Goal: Transaction & Acquisition: Purchase product/service

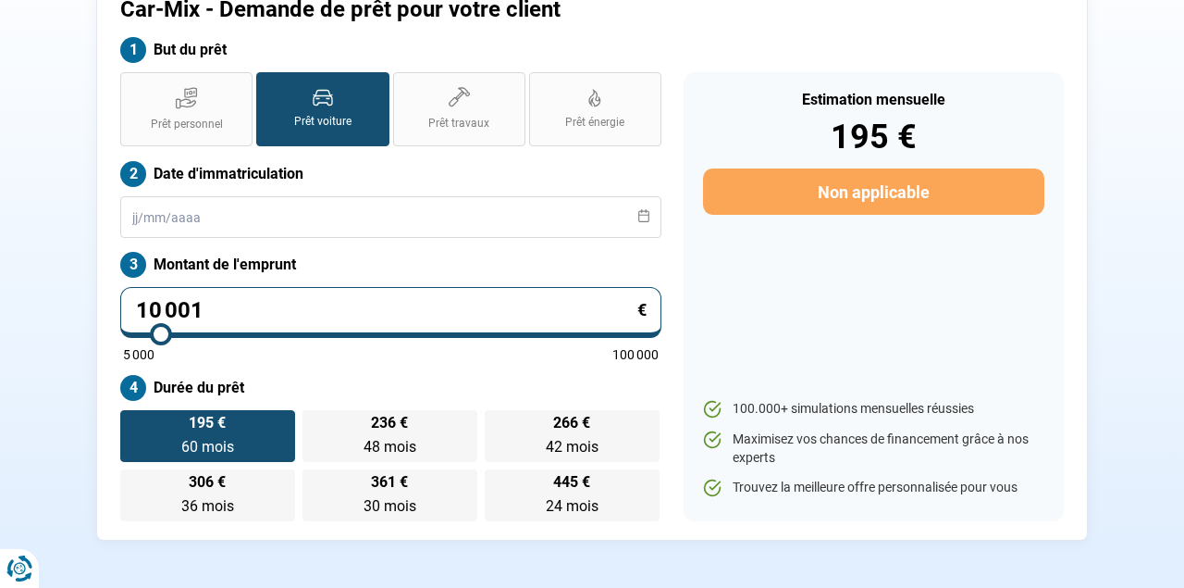
scroll to position [144, 0]
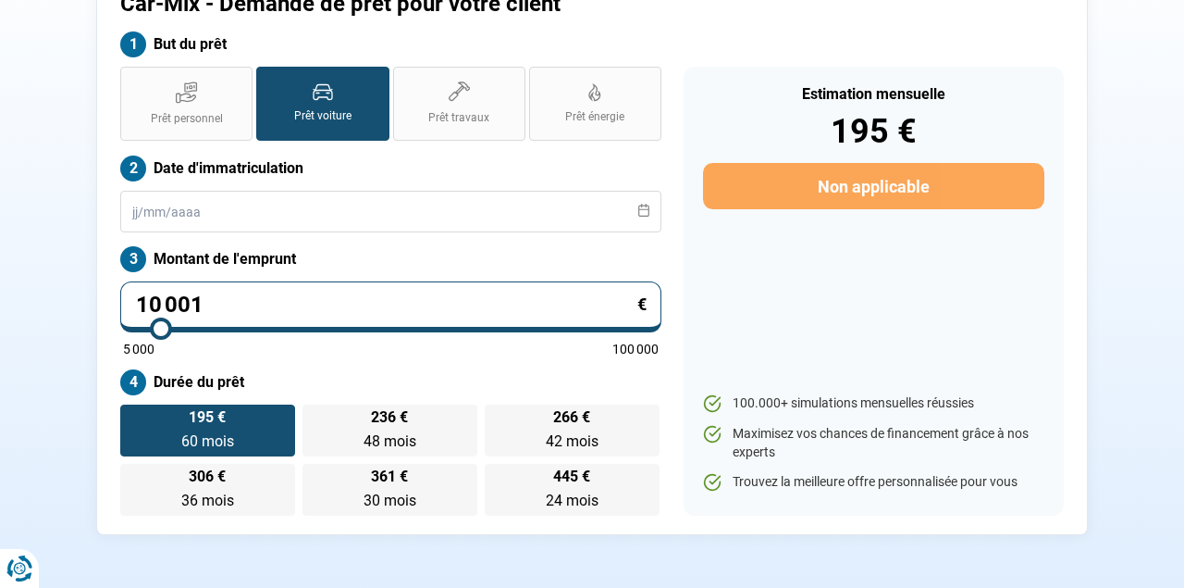
type input "10 250"
type input "10250"
type input "10 750"
type input "10750"
type input "11 250"
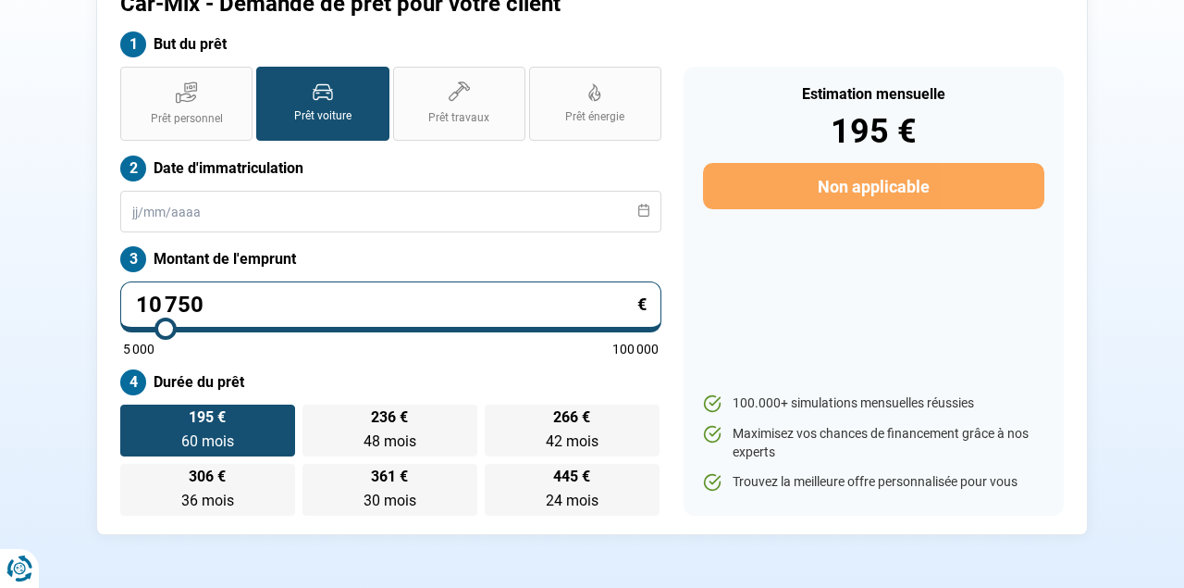
type input "11250"
type input "11 750"
type input "11750"
type input "12 250"
type input "12250"
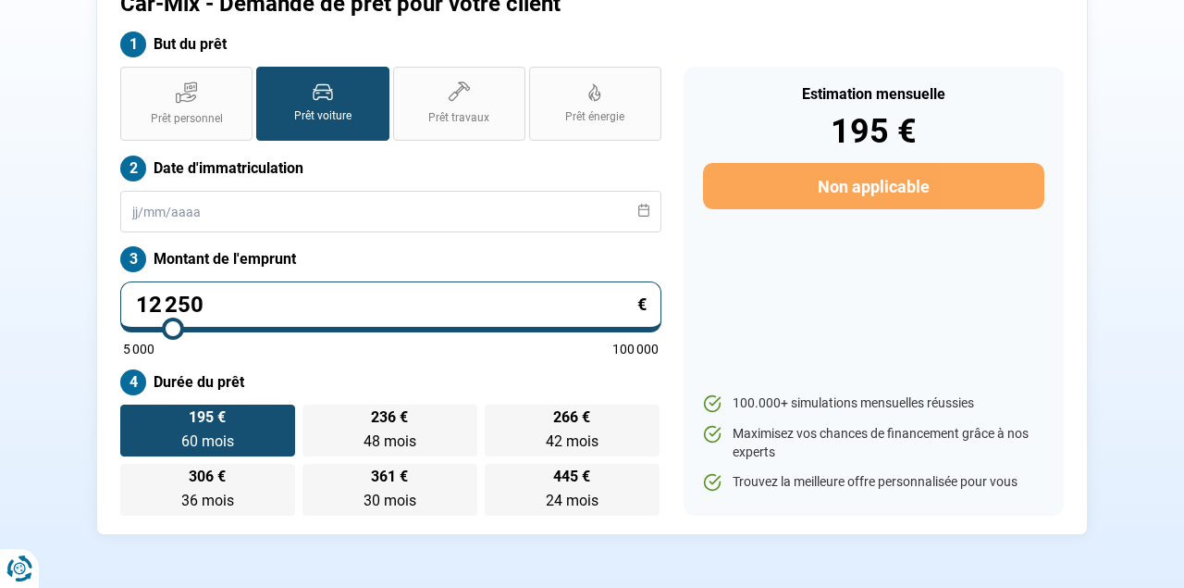
type input "12 500"
type input "12500"
type input "12 750"
type input "12750"
type input "13 000"
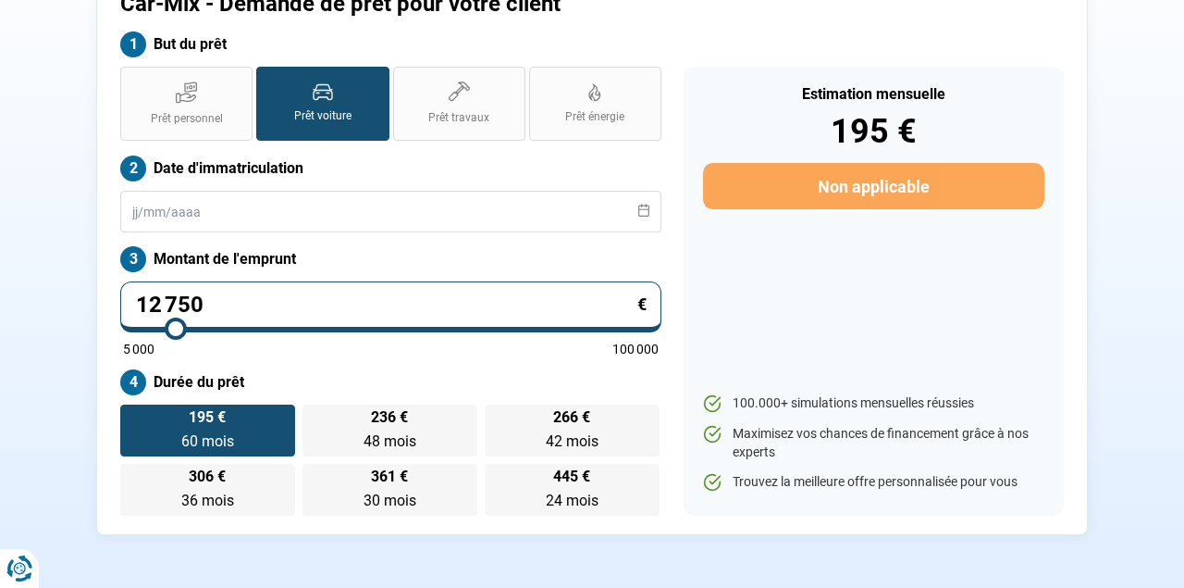
type input "13000"
type input "12 750"
type input "12750"
type input "12 500"
type input "12500"
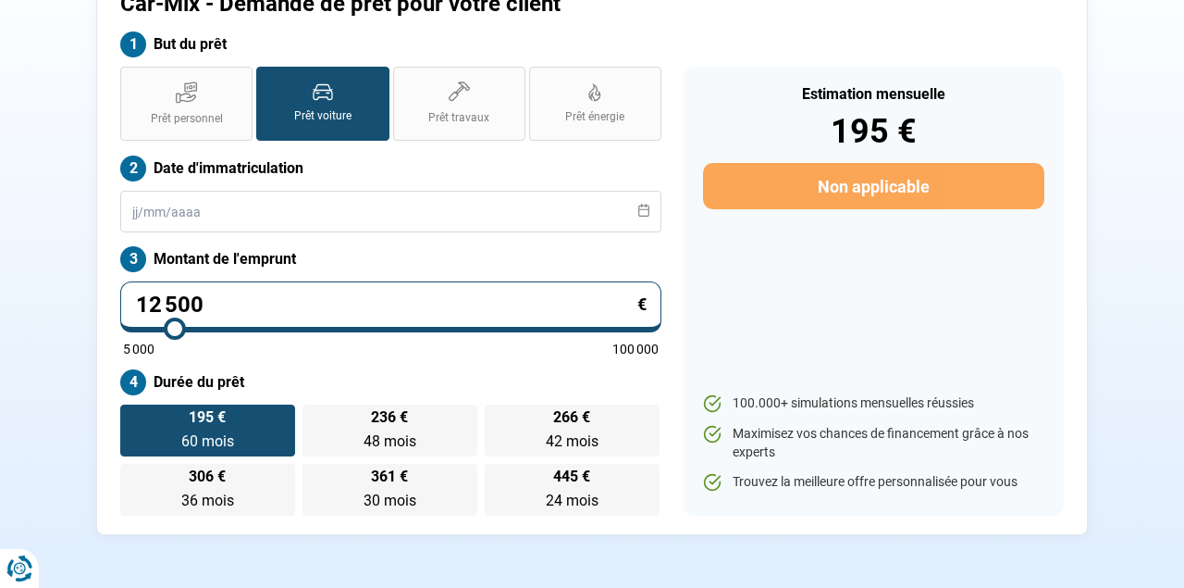
type input "12 250"
type input "12250"
type input "12 000"
drag, startPoint x: 162, startPoint y: 322, endPoint x: 172, endPoint y: 323, distance: 10.2
type input "12000"
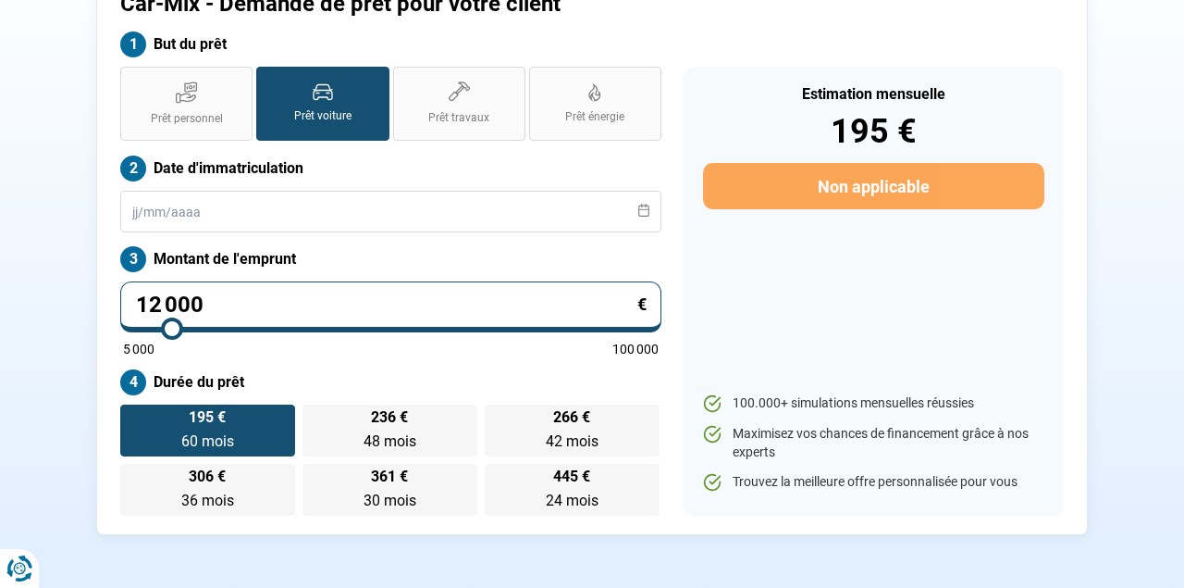
click at [172, 327] on input "range" at bounding box center [391, 329] width 536 height 4
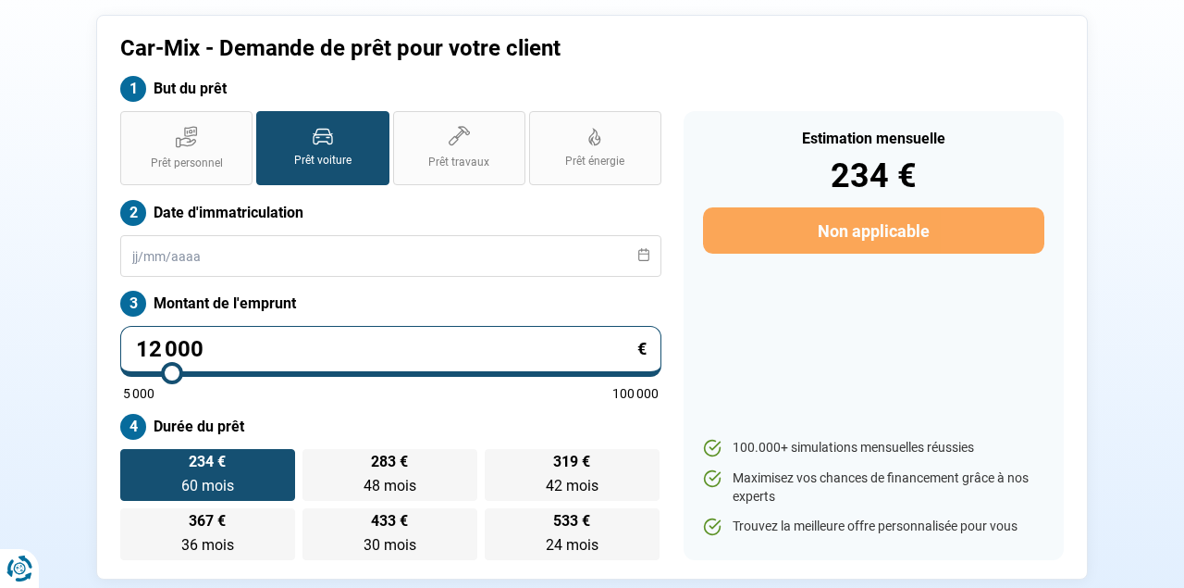
scroll to position [102, 0]
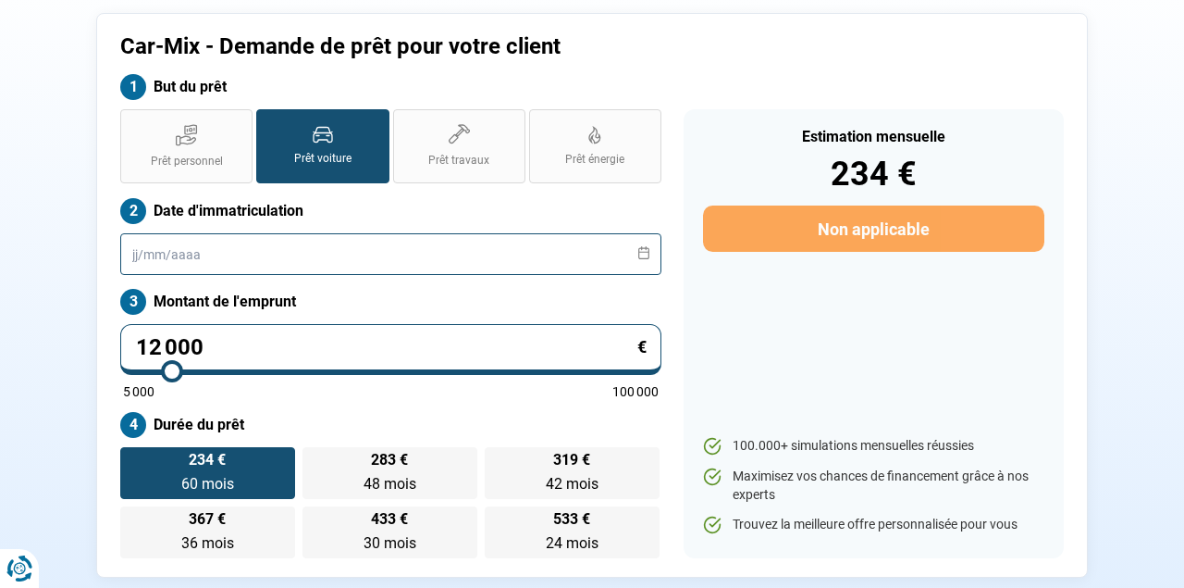
click at [524, 256] on input "text" at bounding box center [390, 254] width 541 height 42
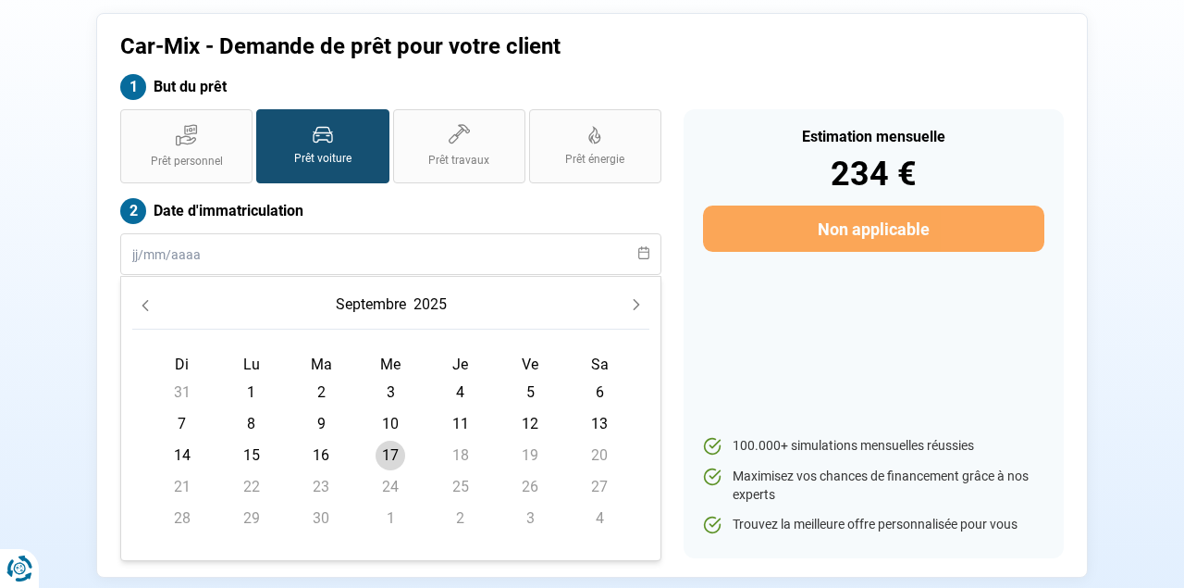
click at [143, 305] on icon "Previous Month" at bounding box center [146, 305] width 6 height 11
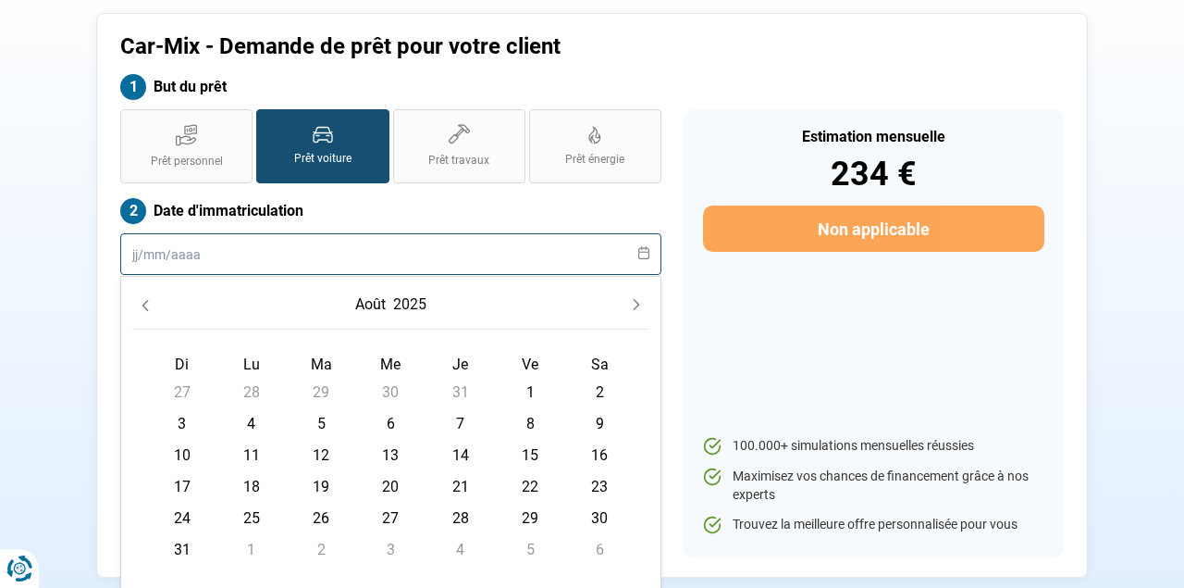
click at [632, 258] on input "text" at bounding box center [390, 254] width 541 height 42
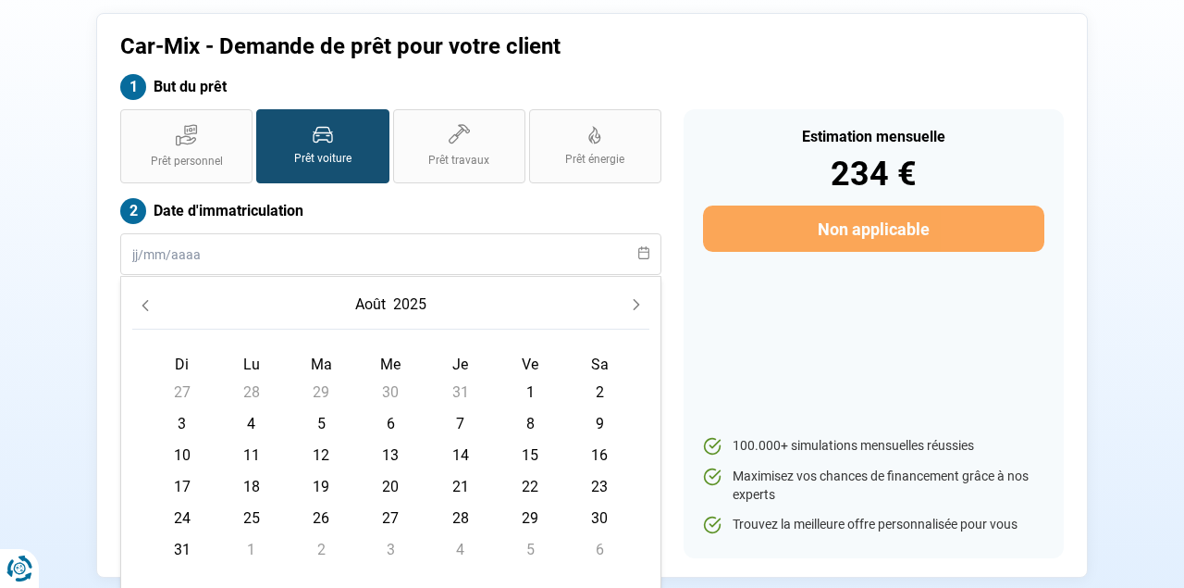
click at [642, 254] on icon at bounding box center [644, 252] width 13 height 13
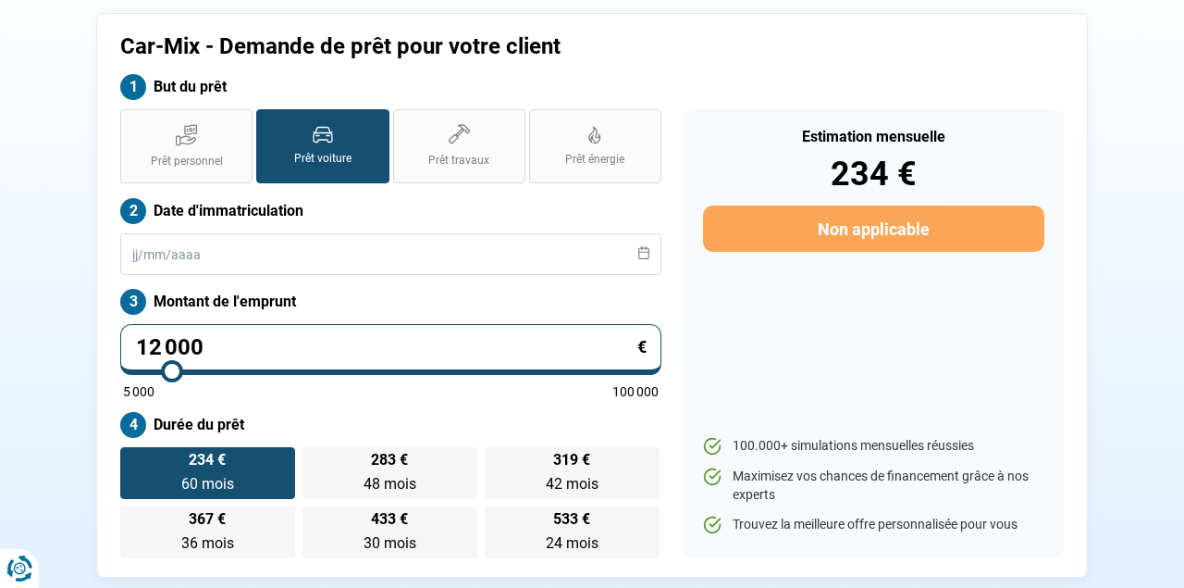
click at [645, 254] on icon at bounding box center [644, 252] width 13 height 13
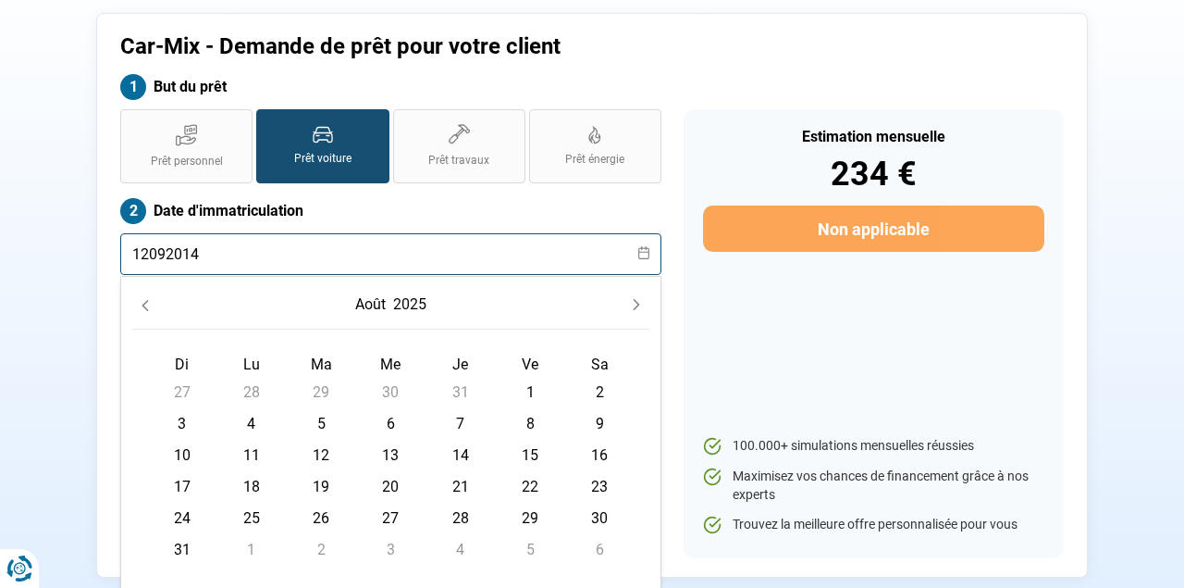
click at [151, 252] on input "12092014" at bounding box center [390, 254] width 541 height 42
click at [171, 254] on input "12/092014" at bounding box center [390, 254] width 541 height 42
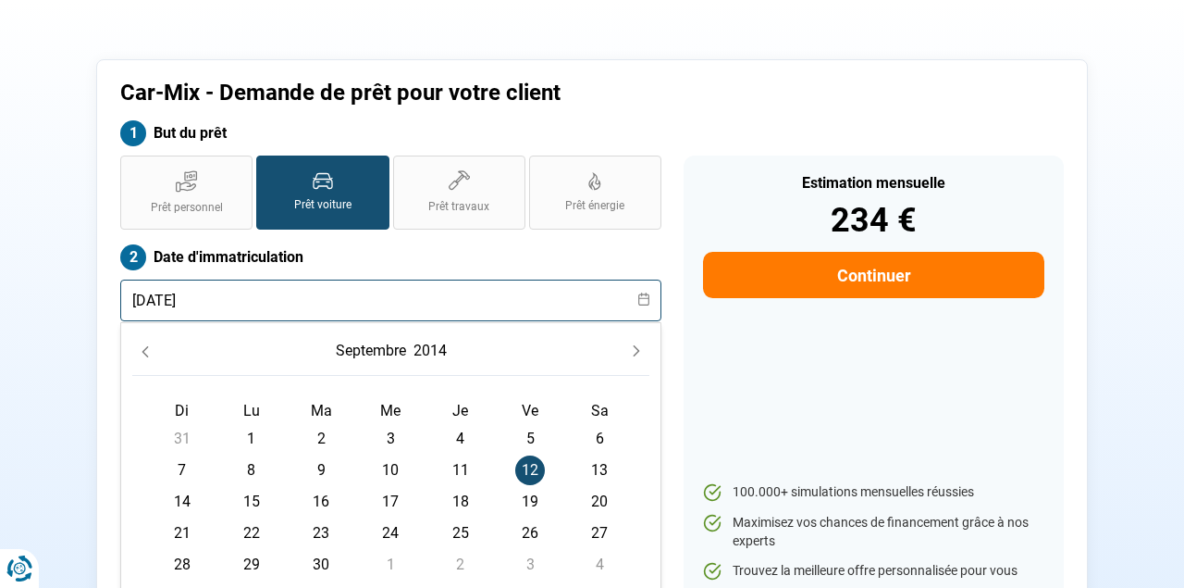
scroll to position [59, 0]
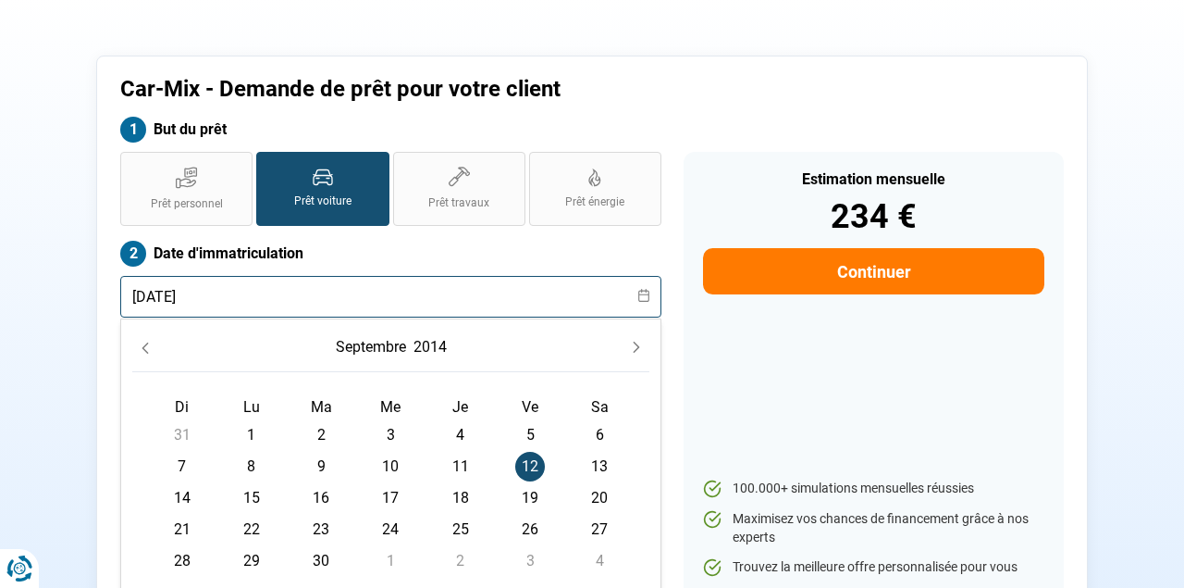
type input "12/09/2014"
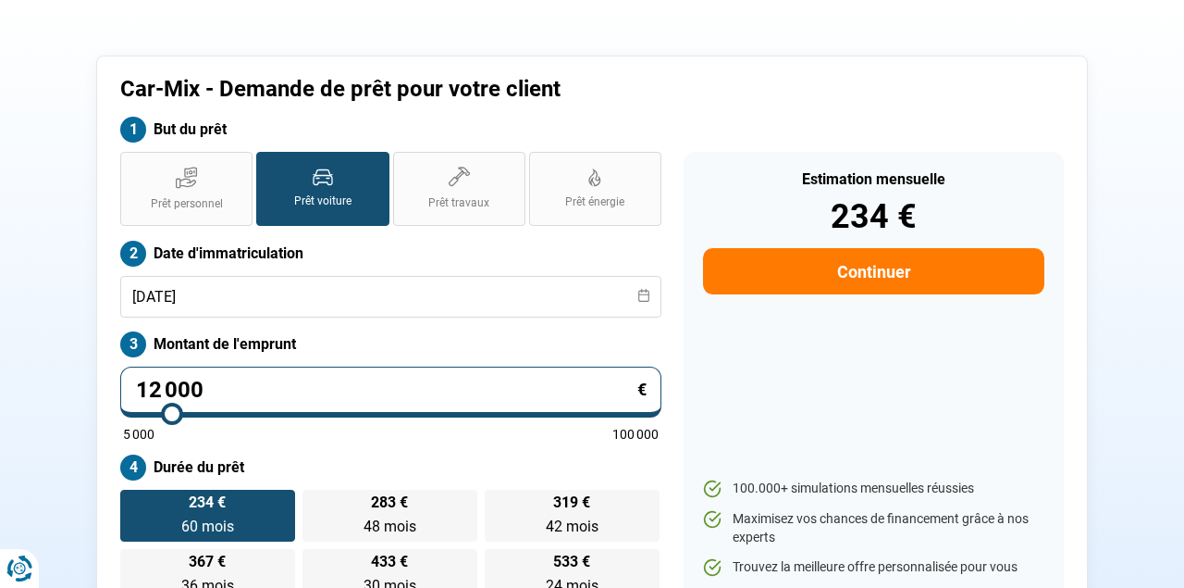
click at [887, 268] on button "Continuer" at bounding box center [873, 271] width 341 height 46
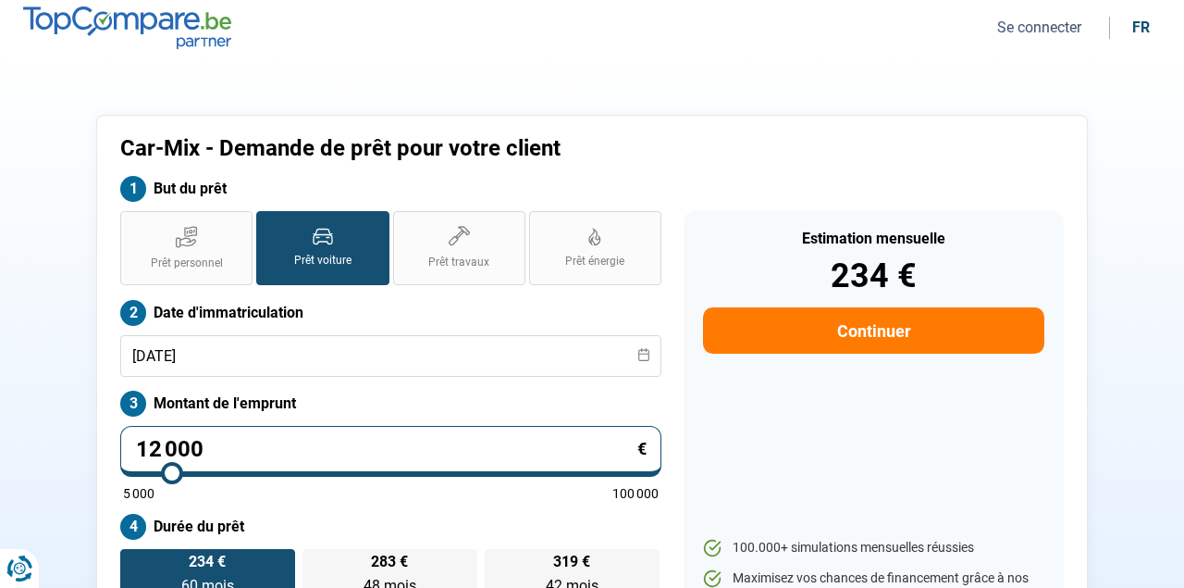
select select "32"
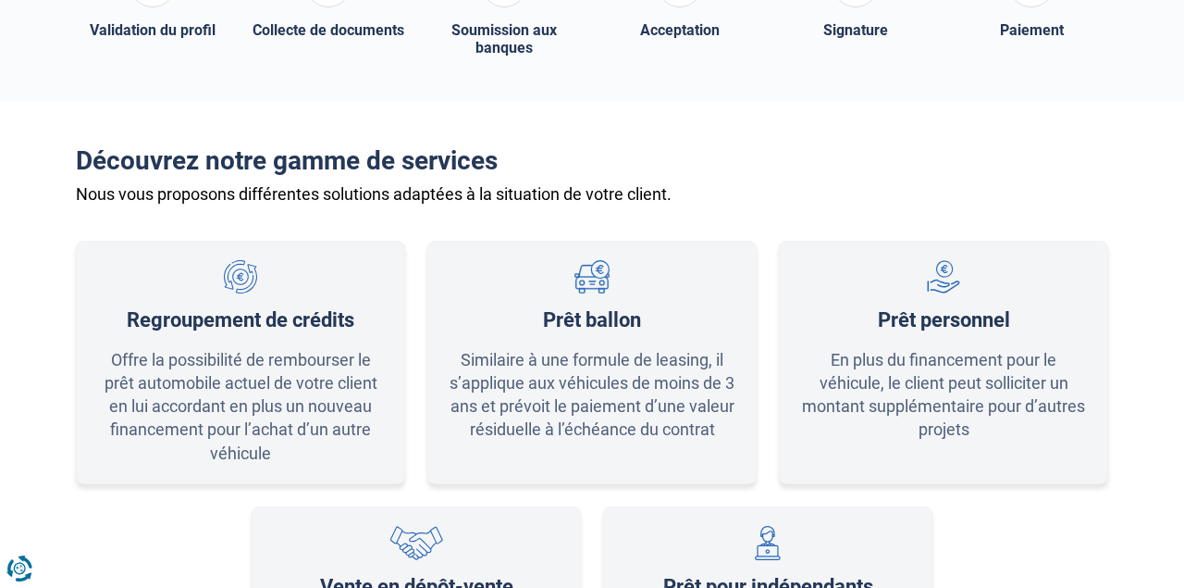
scroll to position [130, 0]
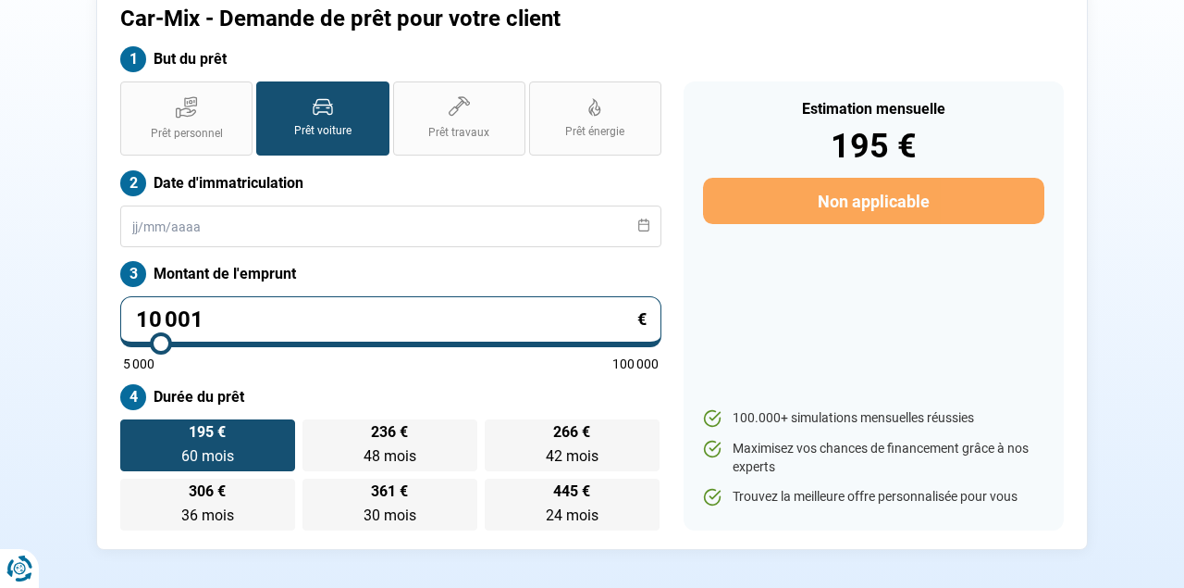
type input "9 250"
type input "9250"
type input "9 500"
type input "9500"
type input "10 000"
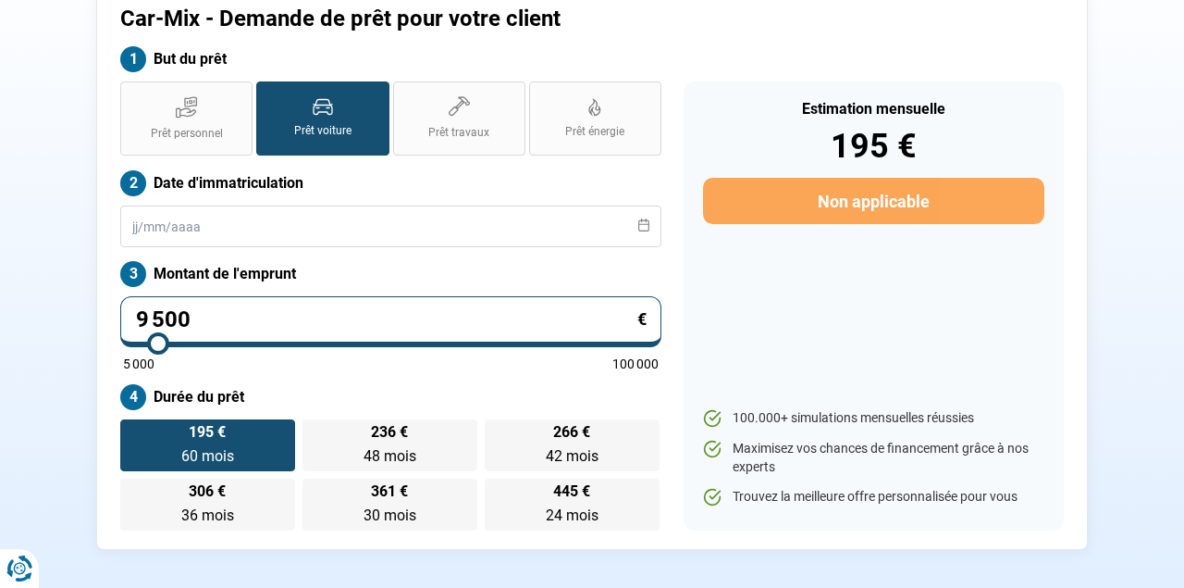
type input "10000"
type input "10 500"
type input "10500"
type input "10 750"
type input "10750"
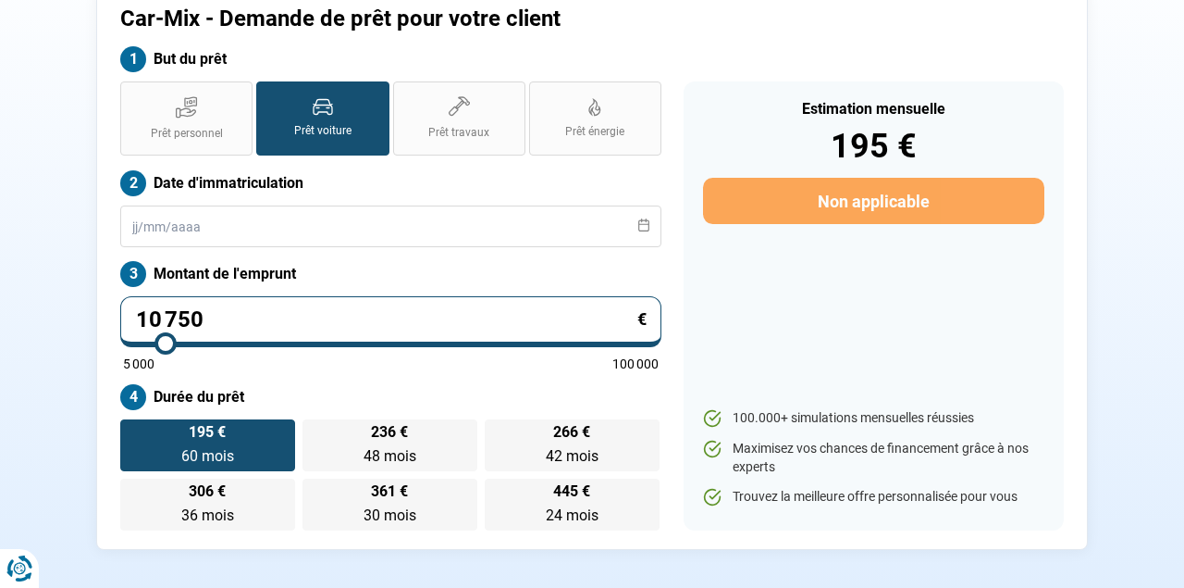
type input "11 000"
type input "11000"
click at [167, 344] on input "range" at bounding box center [391, 343] width 536 height 4
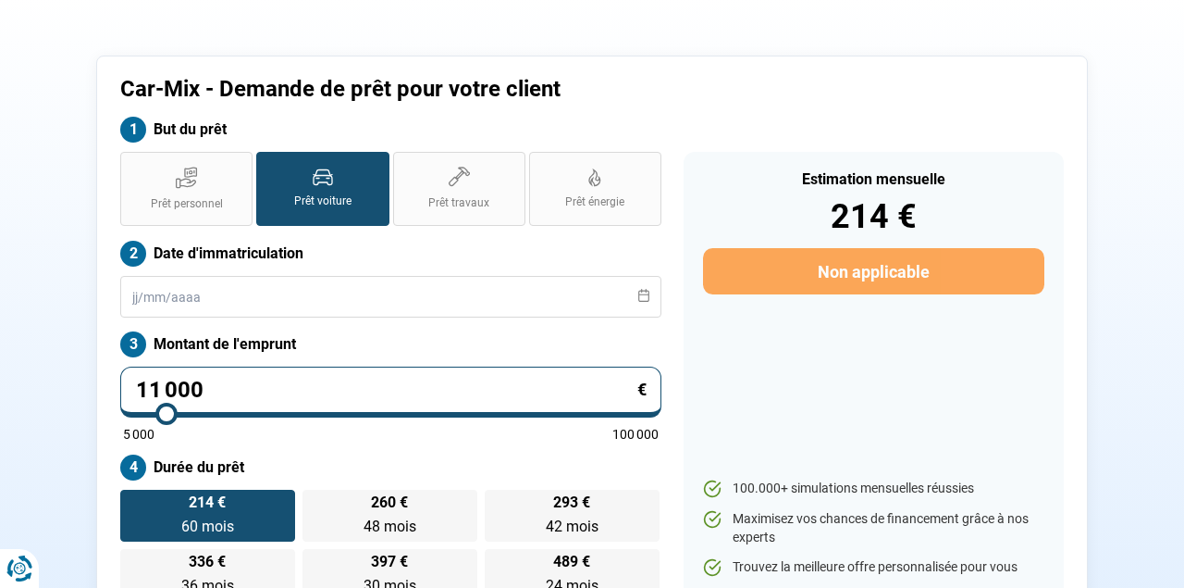
click at [242, 441] on div "Prêt personnel Prêt voiture Prêt travaux Prêt énergie Prêt voiture Date d'immat…" at bounding box center [391, 376] width 564 height 449
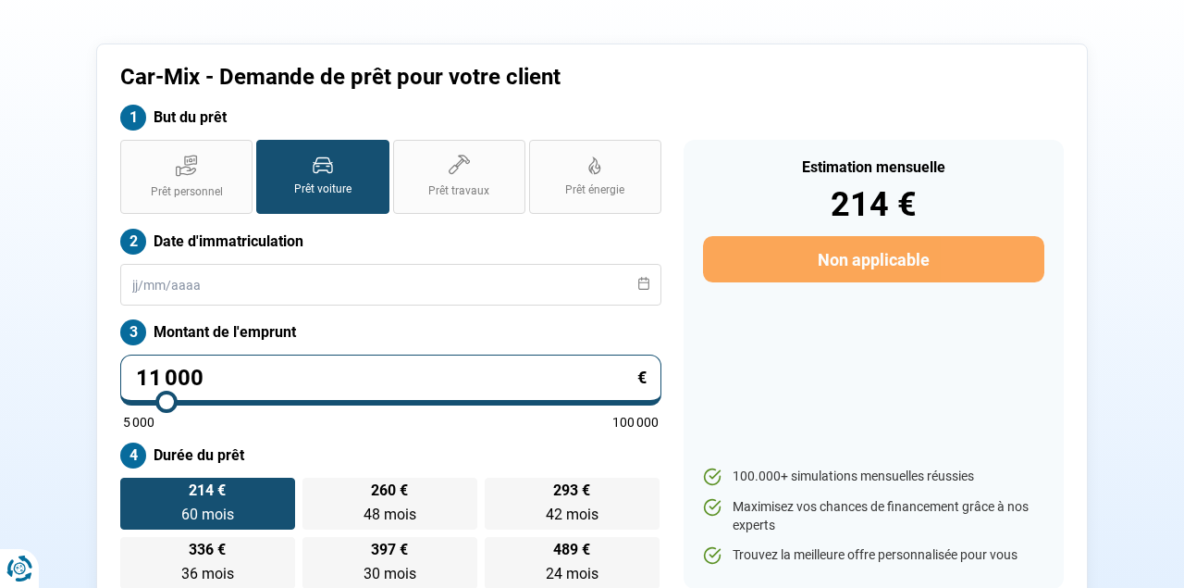
scroll to position [74, 0]
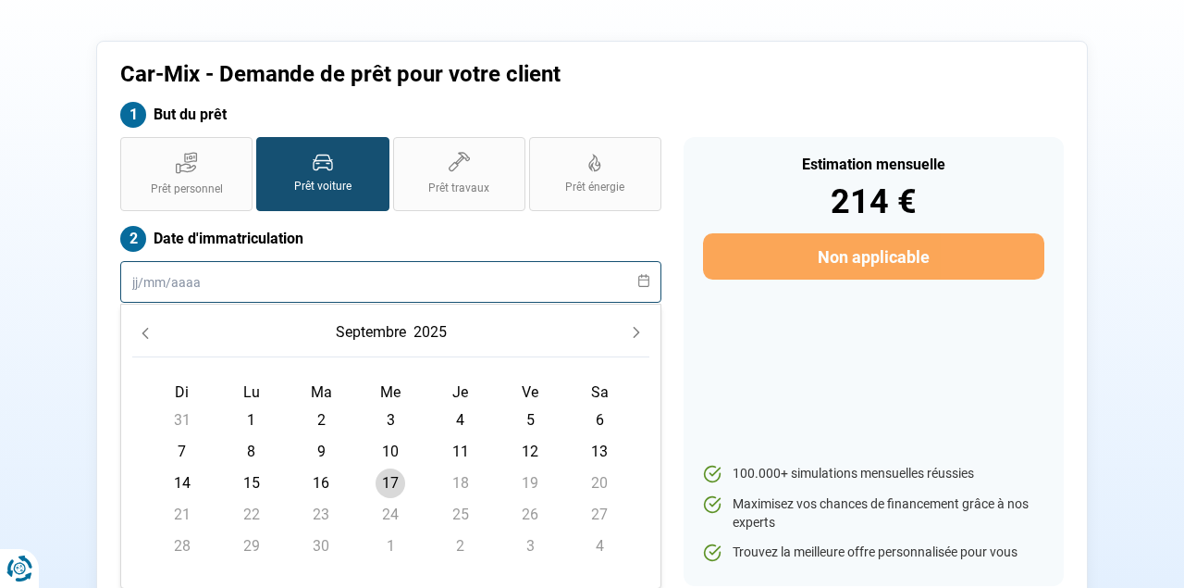
click at [427, 277] on input "text" at bounding box center [390, 282] width 541 height 42
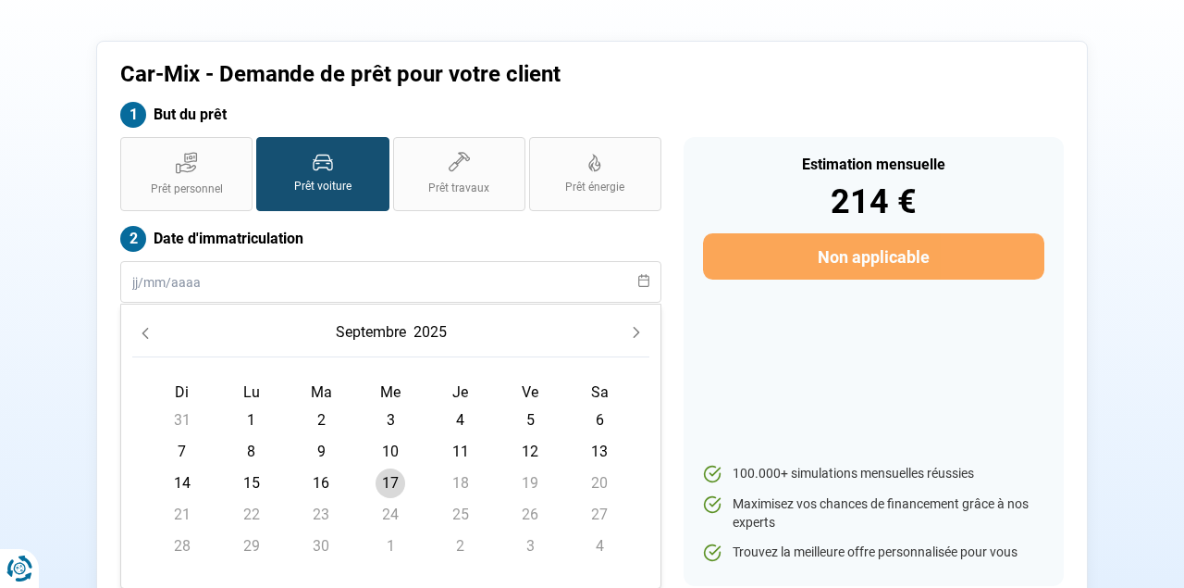
click at [532, 420] on span "5" at bounding box center [530, 420] width 30 height 30
type input "05/09/2025"
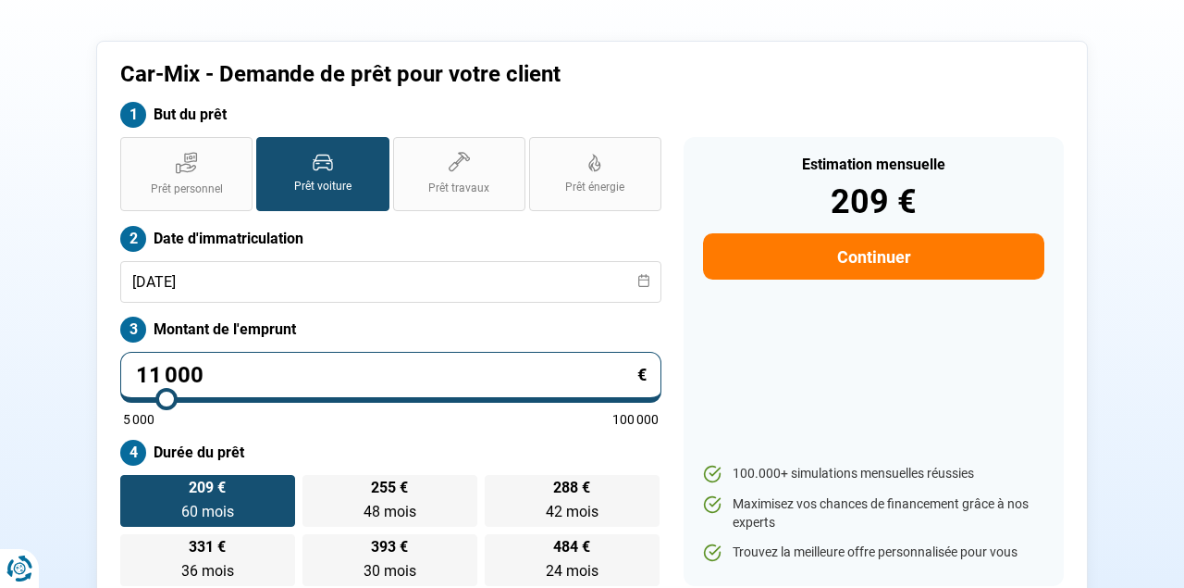
click at [911, 235] on button "Continuer" at bounding box center [873, 256] width 341 height 46
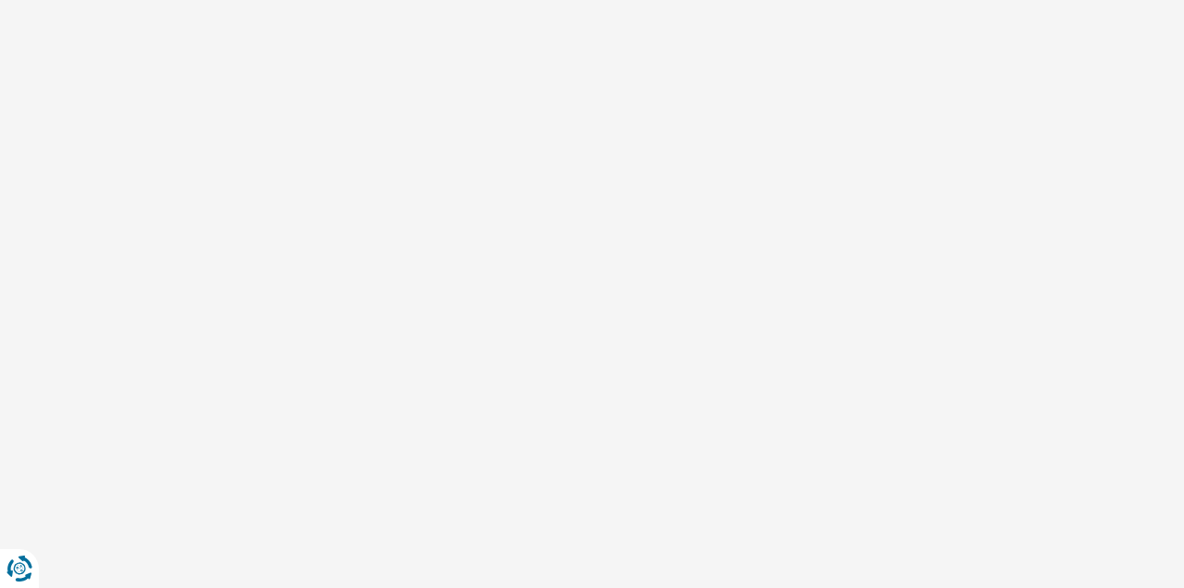
select select "32"
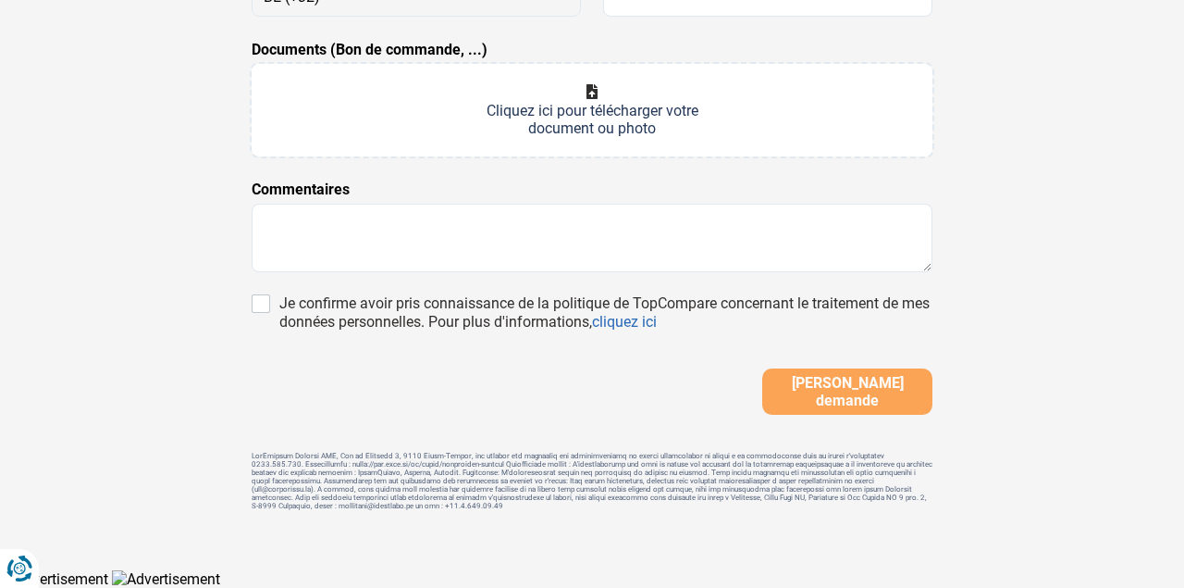
scroll to position [477, 0]
click at [409, 305] on div "Je confirme avoir pris connaissance de la politique de TopCompare concernant le…" at bounding box center [605, 312] width 653 height 37
click at [270, 305] on input "Je confirme avoir pris connaissance de la politique de TopCompare concernant le…" at bounding box center [261, 303] width 19 height 19
checkbox input "true"
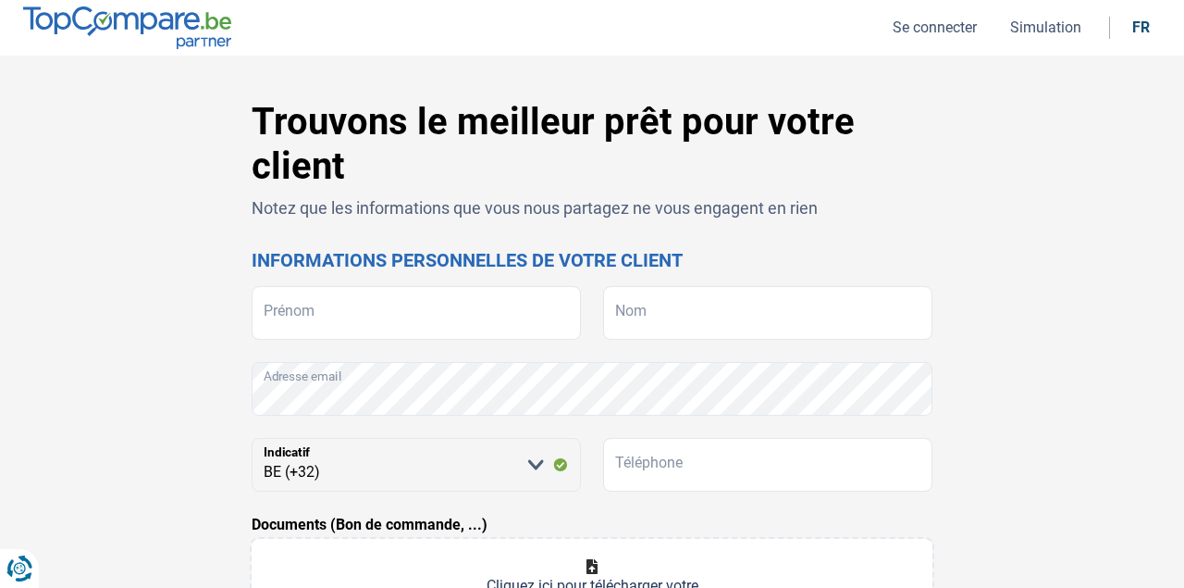
scroll to position [0, 0]
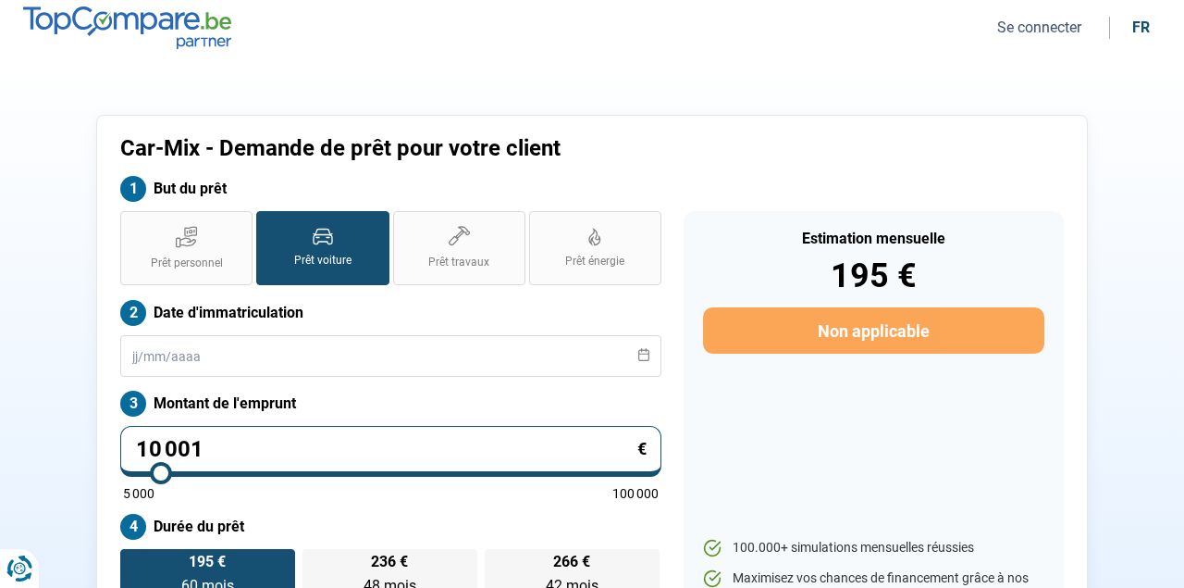
click at [1029, 31] on button "Se connecter" at bounding box center [1039, 27] width 95 height 19
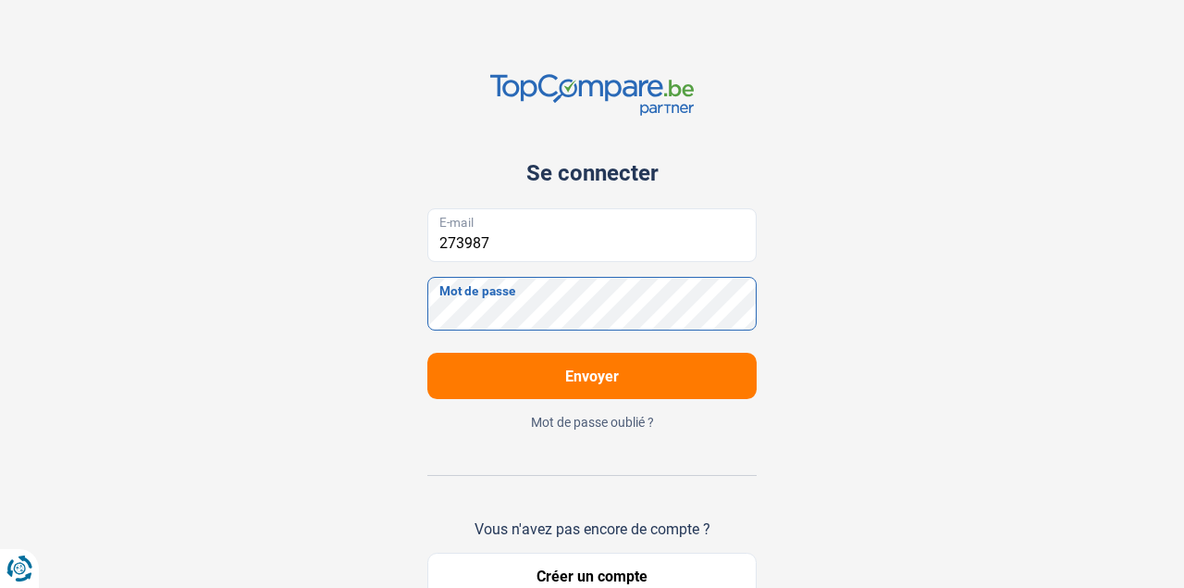
click at [592, 393] on button "Envoyer" at bounding box center [592, 376] width 329 height 46
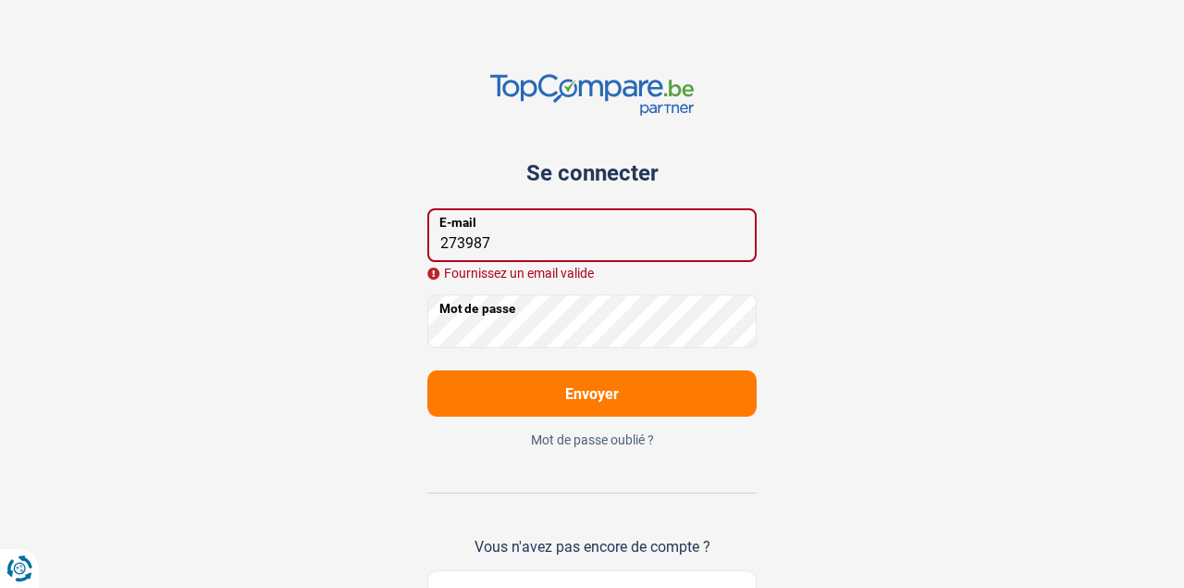
click at [820, 289] on div "Se connecter 273987 E-mail Fournissez un email valide Mot de passe Envoyer Mot …" at bounding box center [592, 345] width 1055 height 690
click at [610, 241] on input "273987" at bounding box center [592, 235] width 329 height 54
click at [636, 238] on input "273987" at bounding box center [592, 235] width 329 height 54
type input "2"
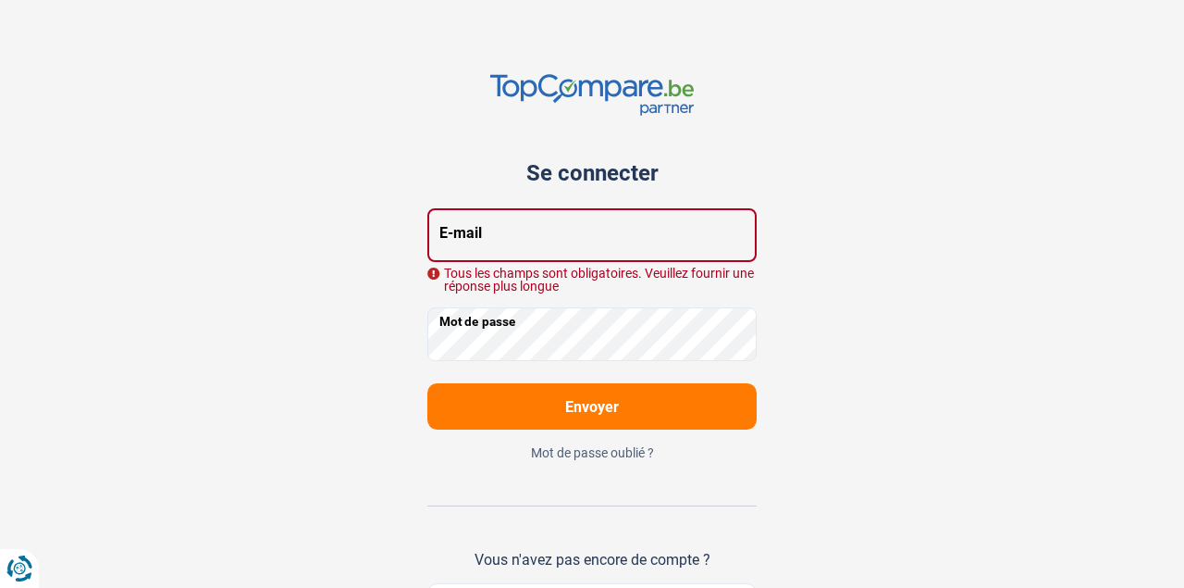
click at [797, 313] on div "Se connecter E-mail Tous les champs sont obligatoires. Veuillez fournir une rép…" at bounding box center [592, 351] width 1055 height 703
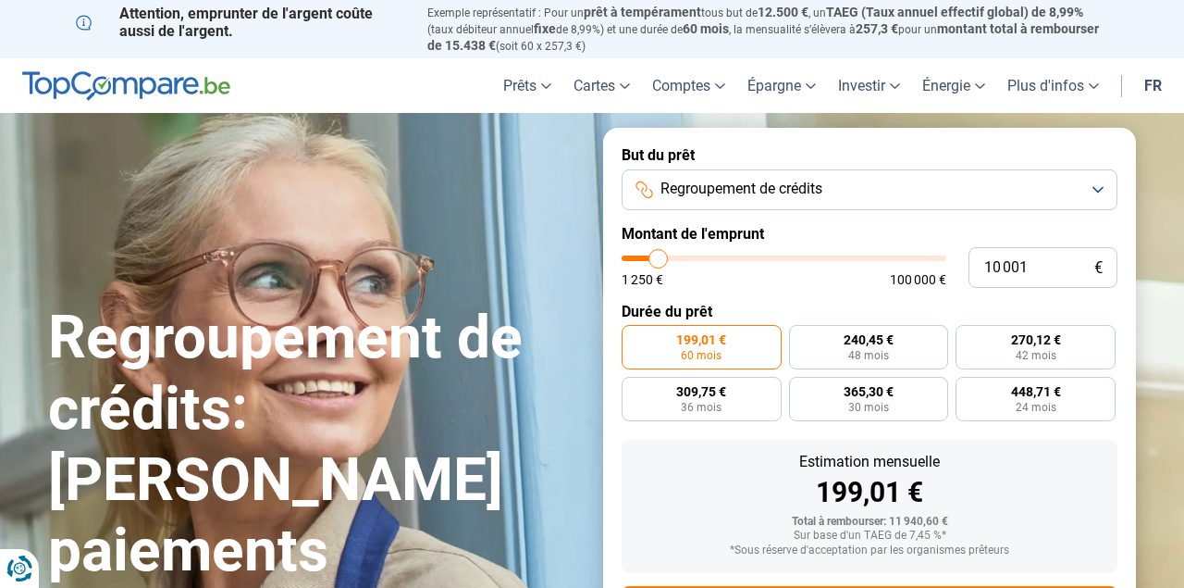
click at [176, 76] on img at bounding box center [126, 86] width 208 height 30
